Goal: Task Accomplishment & Management: Manage account settings

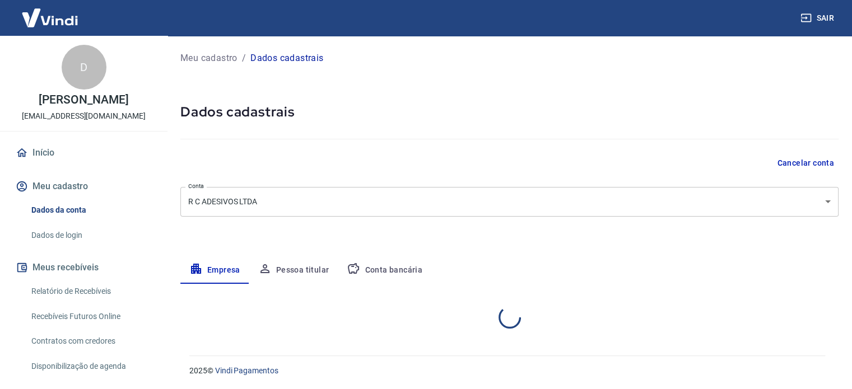
select select "SP"
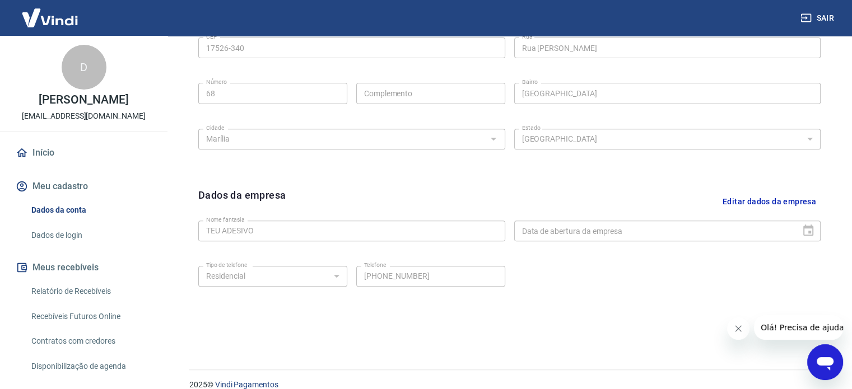
scroll to position [418, 0]
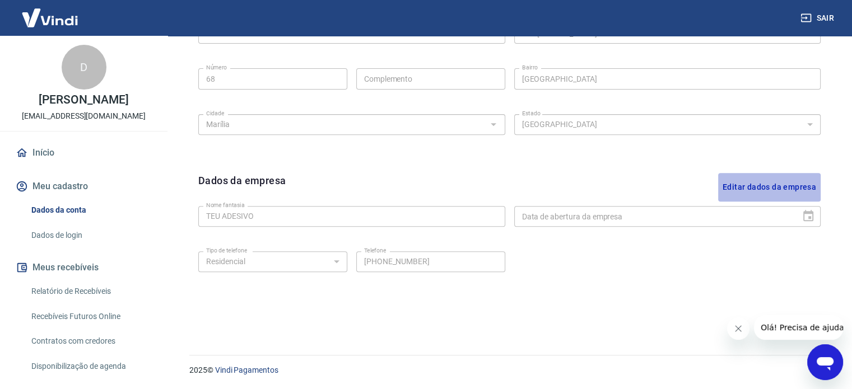
click at [807, 189] on button "Editar dados da empresa" at bounding box center [769, 187] width 103 height 29
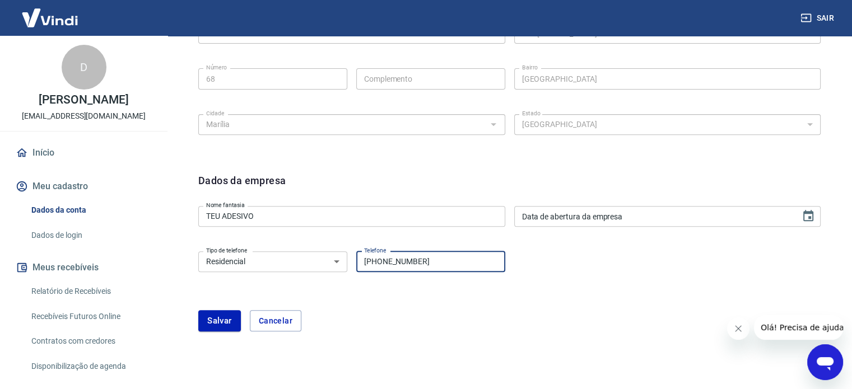
drag, startPoint x: 426, startPoint y: 260, endPoint x: 351, endPoint y: 259, distance: 75.1
click at [342, 256] on div "Tipo de telefone Residencial Comercial Tipo de telefone Telefone (14) 99762-773…" at bounding box center [351, 260] width 307 height 27
type input "[PHONE_NUMBER]"
click at [224, 327] on button "Salvar" at bounding box center [219, 320] width 43 height 21
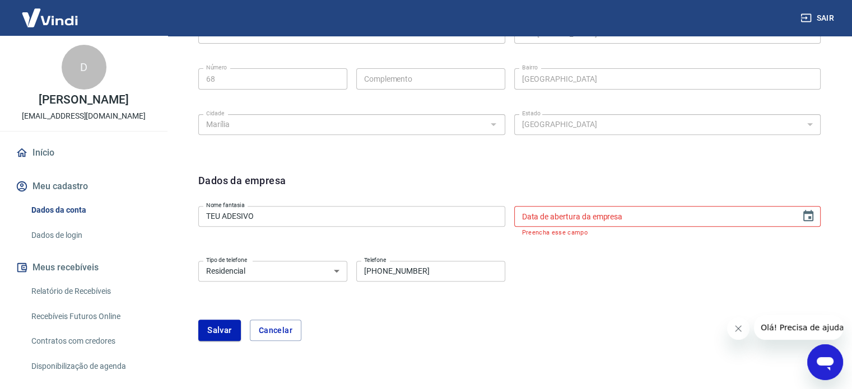
type input "DD/MM/YYYY"
click at [688, 217] on input "DD/MM/YYYY" at bounding box center [653, 216] width 279 height 21
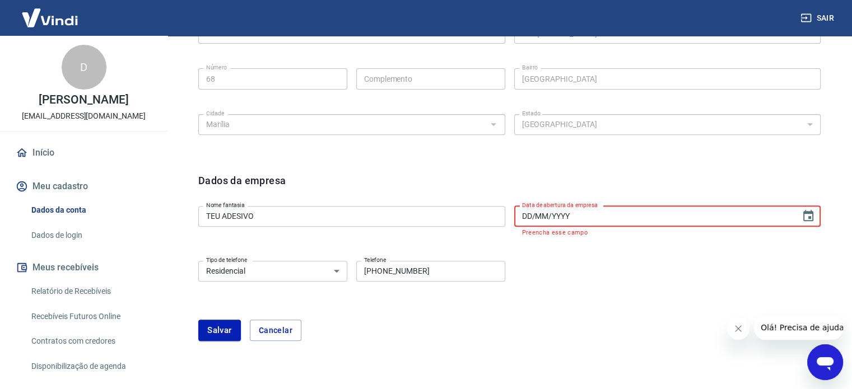
click at [688, 217] on input "DD/MM/YYYY" at bounding box center [653, 216] width 279 height 21
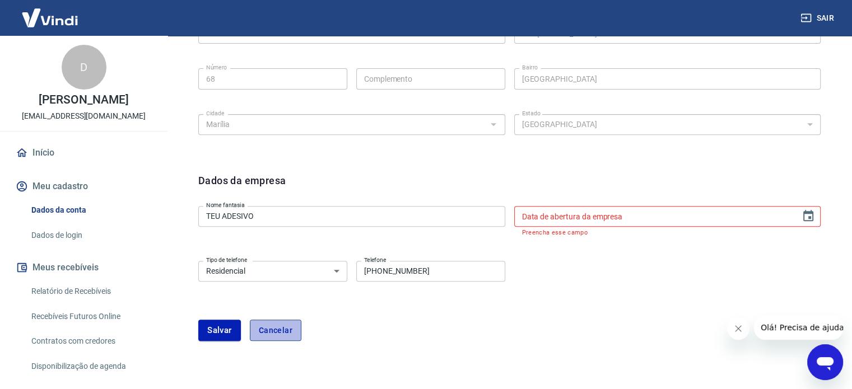
click at [285, 332] on button "Cancelar" at bounding box center [276, 330] width 52 height 21
type input "[PHONE_NUMBER]"
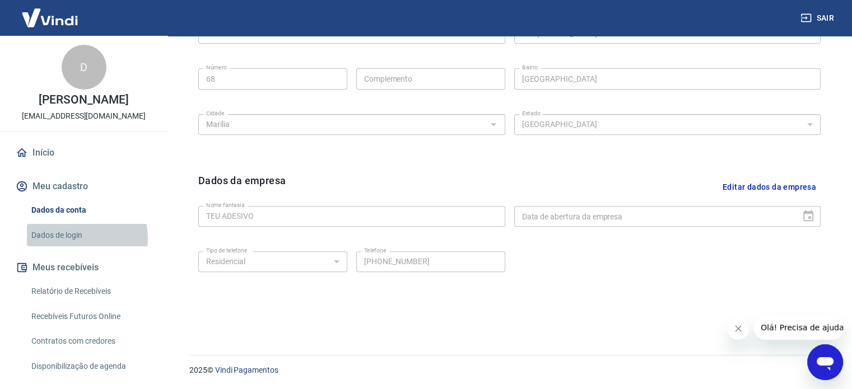
click at [77, 247] on link "Dados de login" at bounding box center [90, 235] width 127 height 23
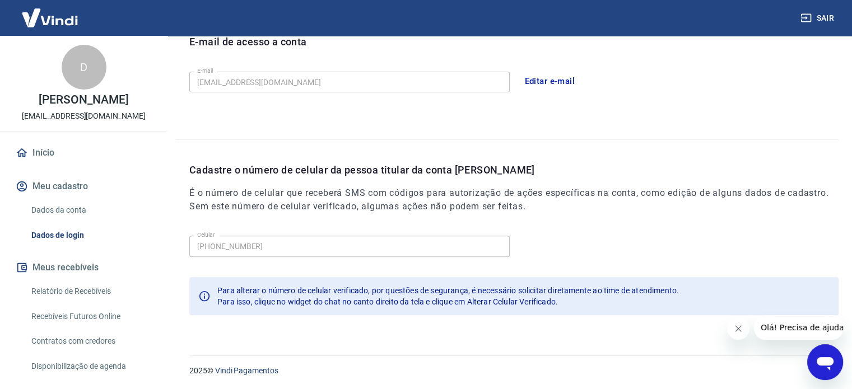
scroll to position [327, 0]
click at [65, 221] on link "Dados da conta" at bounding box center [90, 210] width 127 height 23
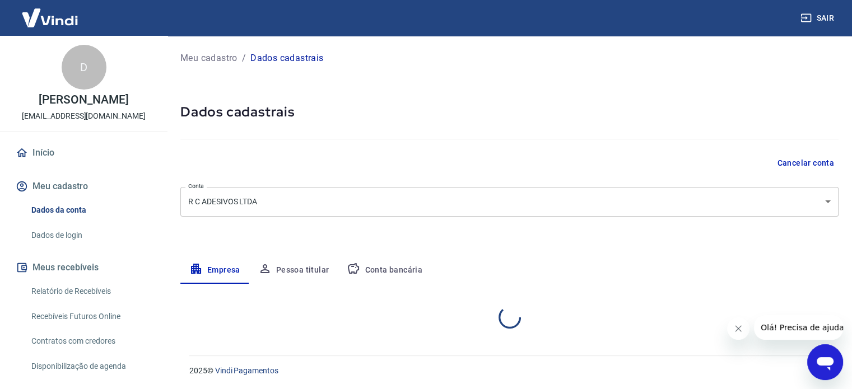
select select "SP"
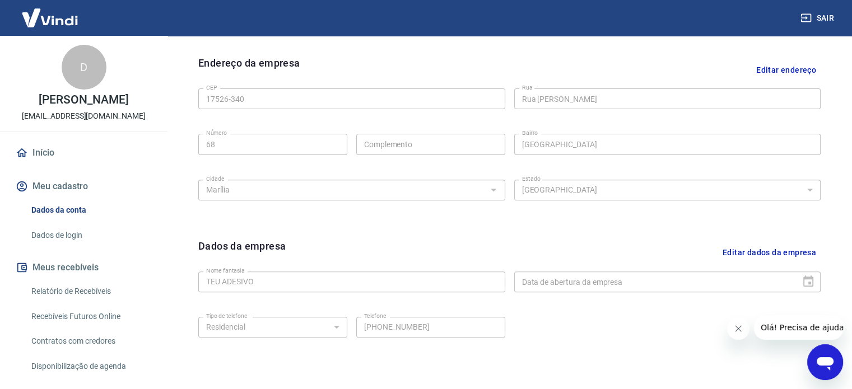
scroll to position [418, 0]
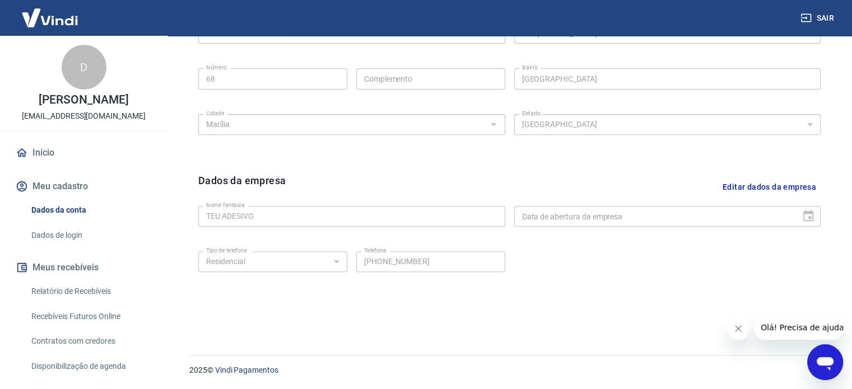
click at [763, 186] on button "Editar dados da empresa" at bounding box center [769, 187] width 103 height 29
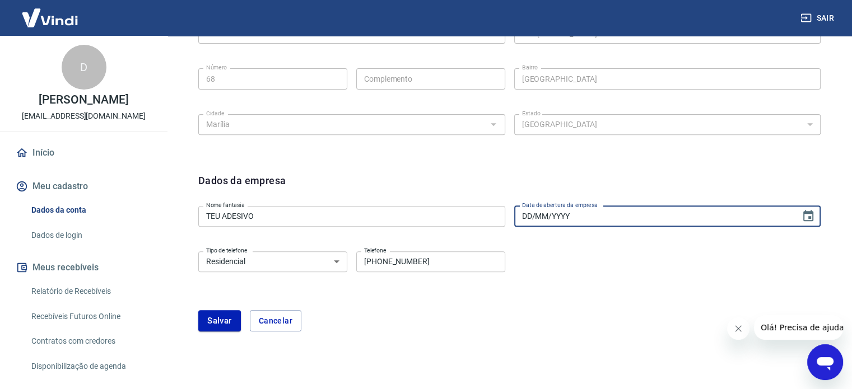
click at [636, 214] on input "DD/MM/YYYY" at bounding box center [653, 216] width 279 height 21
click at [528, 219] on input "19/MM/YYYY" at bounding box center [653, 216] width 279 height 21
type input "[DATE]"
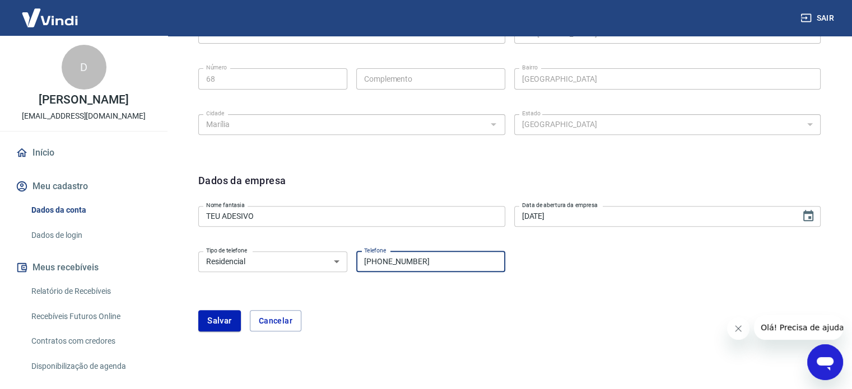
drag, startPoint x: 427, startPoint y: 267, endPoint x: 342, endPoint y: 269, distance: 85.2
click at [342, 269] on div "Tipo de telefone Residencial Comercial Tipo de telefone Telefone (14) 99762-773…" at bounding box center [351, 260] width 307 height 27
type input "[PHONE_NUMBER]"
click at [232, 309] on form "Dados da empresa Nome fantasia TEU ADESIVO Nome fantasia Data de abertura da em…" at bounding box center [509, 252] width 622 height 159
click at [227, 317] on button "Salvar" at bounding box center [219, 320] width 43 height 21
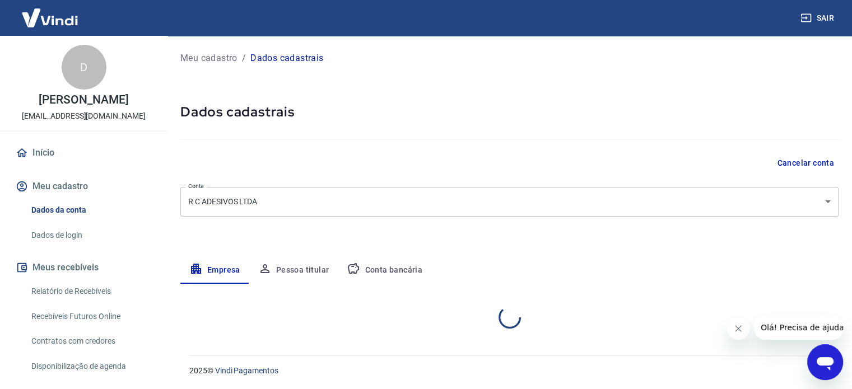
scroll to position [151, 0]
select select "SP"
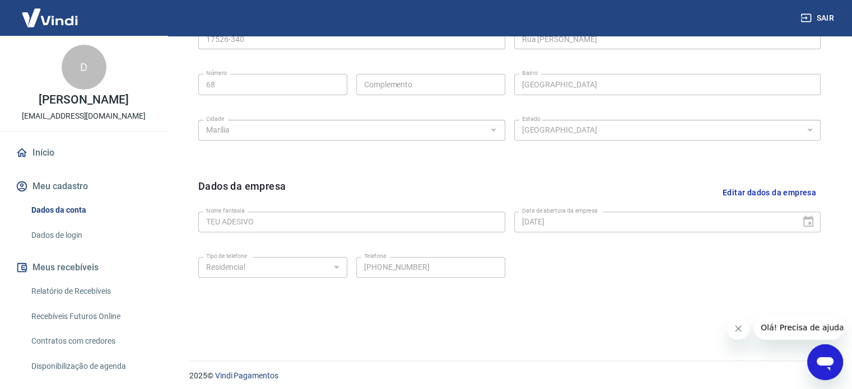
scroll to position [418, 0]
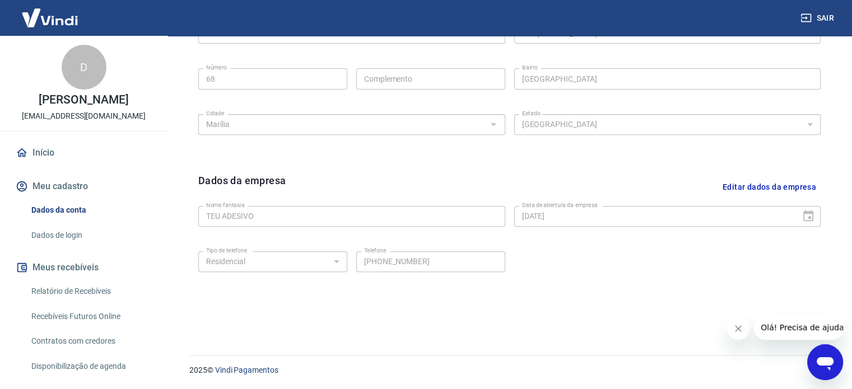
click at [66, 199] on button "Meu cadastro" at bounding box center [83, 186] width 141 height 25
click at [65, 221] on link "Dados da conta" at bounding box center [90, 210] width 127 height 23
click at [62, 244] on link "Dados de login" at bounding box center [90, 235] width 127 height 23
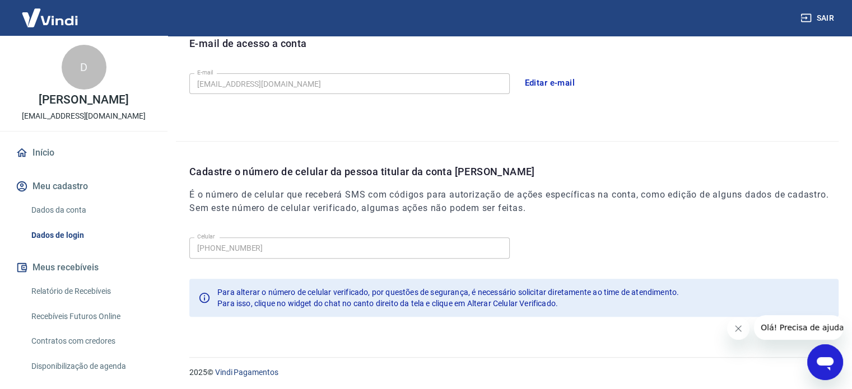
scroll to position [327, 0]
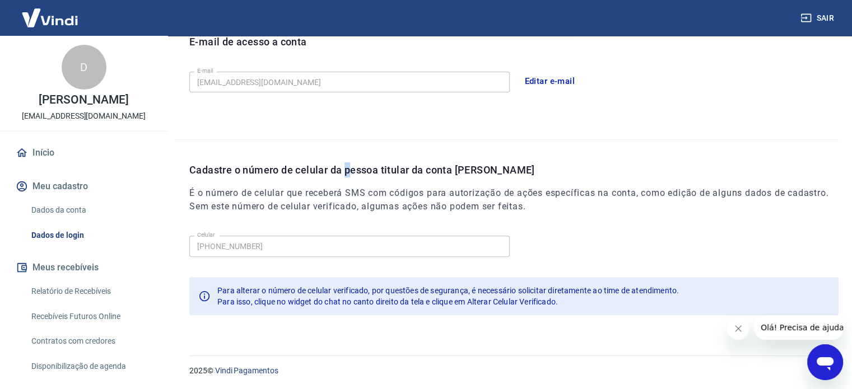
click at [350, 176] on p "Cadastre o número de celular da pessoa titular da conta [PERSON_NAME]" at bounding box center [513, 169] width 649 height 15
click at [61, 199] on button "Meu cadastro" at bounding box center [83, 186] width 141 height 25
click at [74, 219] on link "Dados da conta" at bounding box center [90, 210] width 127 height 23
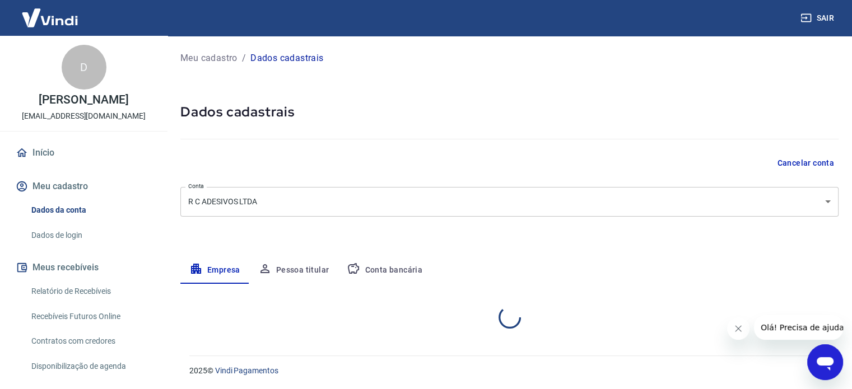
select select "SP"
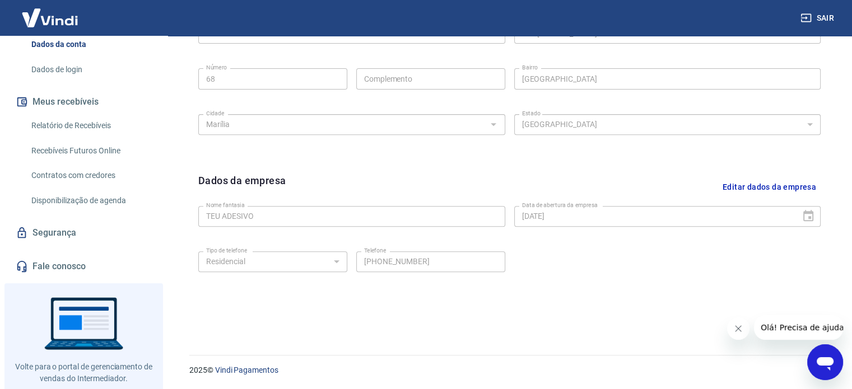
scroll to position [168, 0]
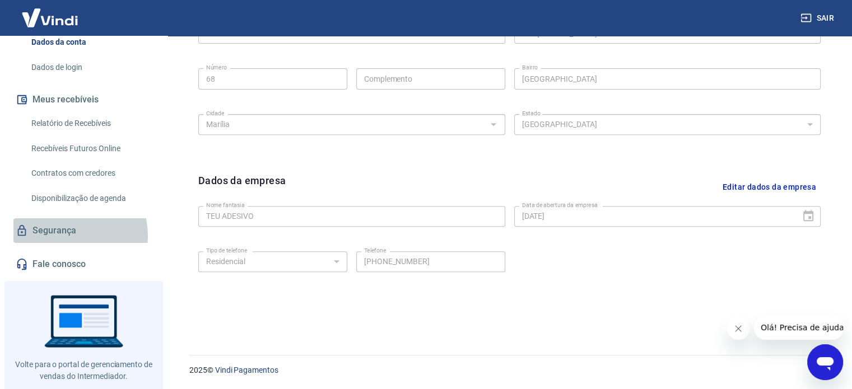
click at [63, 243] on link "Segurança" at bounding box center [83, 230] width 141 height 25
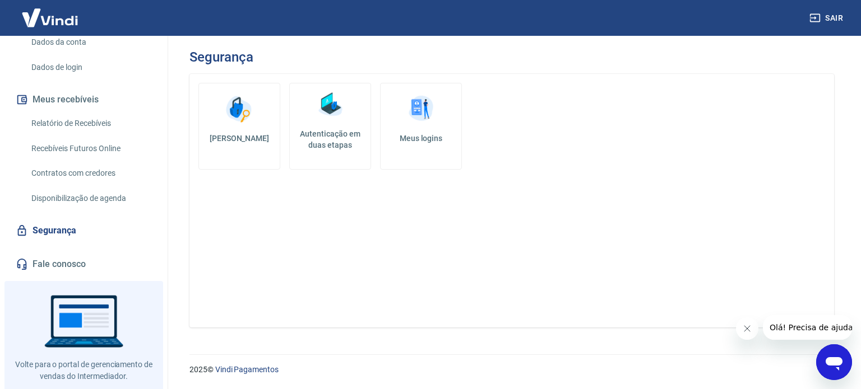
click at [64, 210] on link "Disponibilização de agenda" at bounding box center [90, 198] width 127 height 23
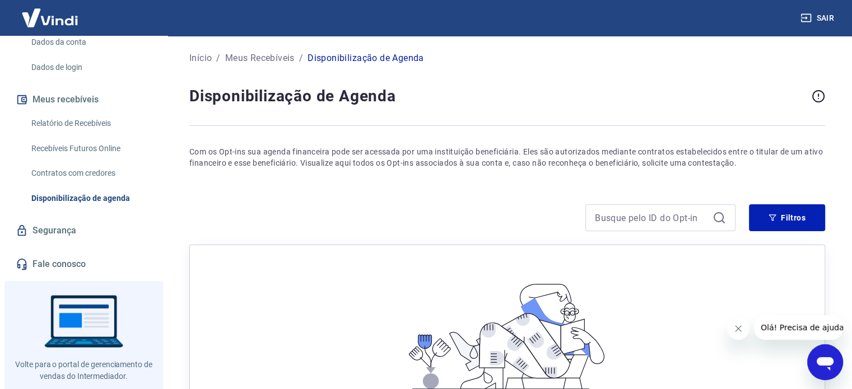
click at [80, 184] on link "Contratos com credores" at bounding box center [90, 173] width 127 height 23
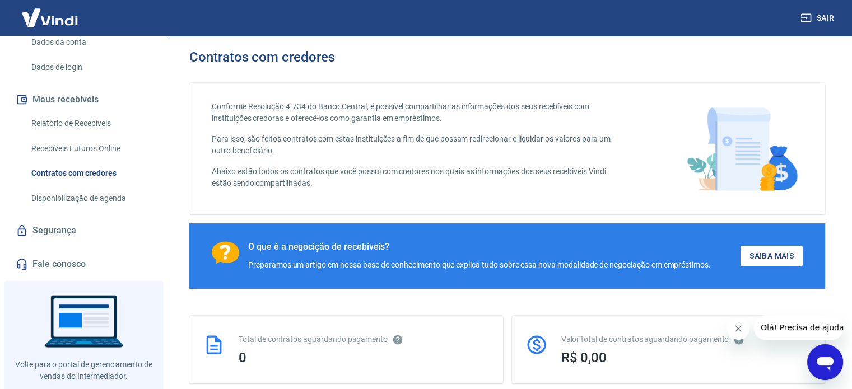
click at [91, 160] on link "Recebíveis Futuros Online" at bounding box center [90, 148] width 127 height 23
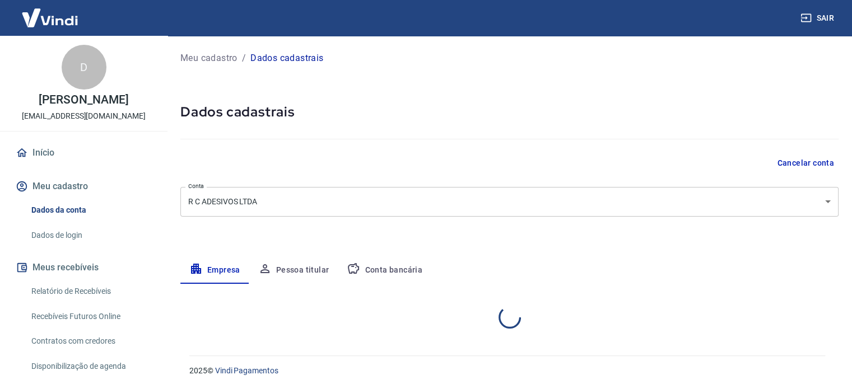
select select "SP"
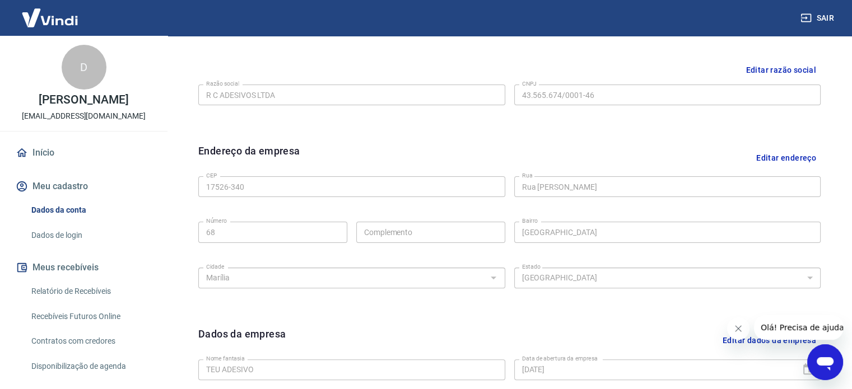
scroll to position [418, 0]
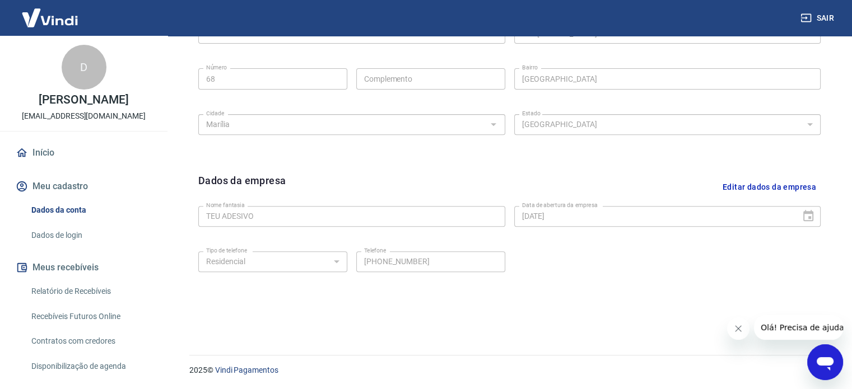
click at [63, 245] on link "Dados de login" at bounding box center [90, 235] width 127 height 23
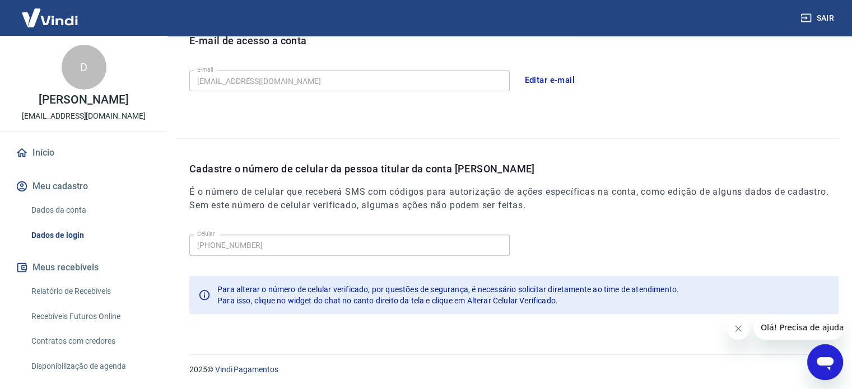
scroll to position [327, 0]
drag, startPoint x: 343, startPoint y: 291, endPoint x: 370, endPoint y: 295, distance: 27.2
click at [343, 291] on span "Para alterar o número de celular verificado, por questões de segurança, é neces…" at bounding box center [448, 290] width 462 height 9
